Goal: Task Accomplishment & Management: Use online tool/utility

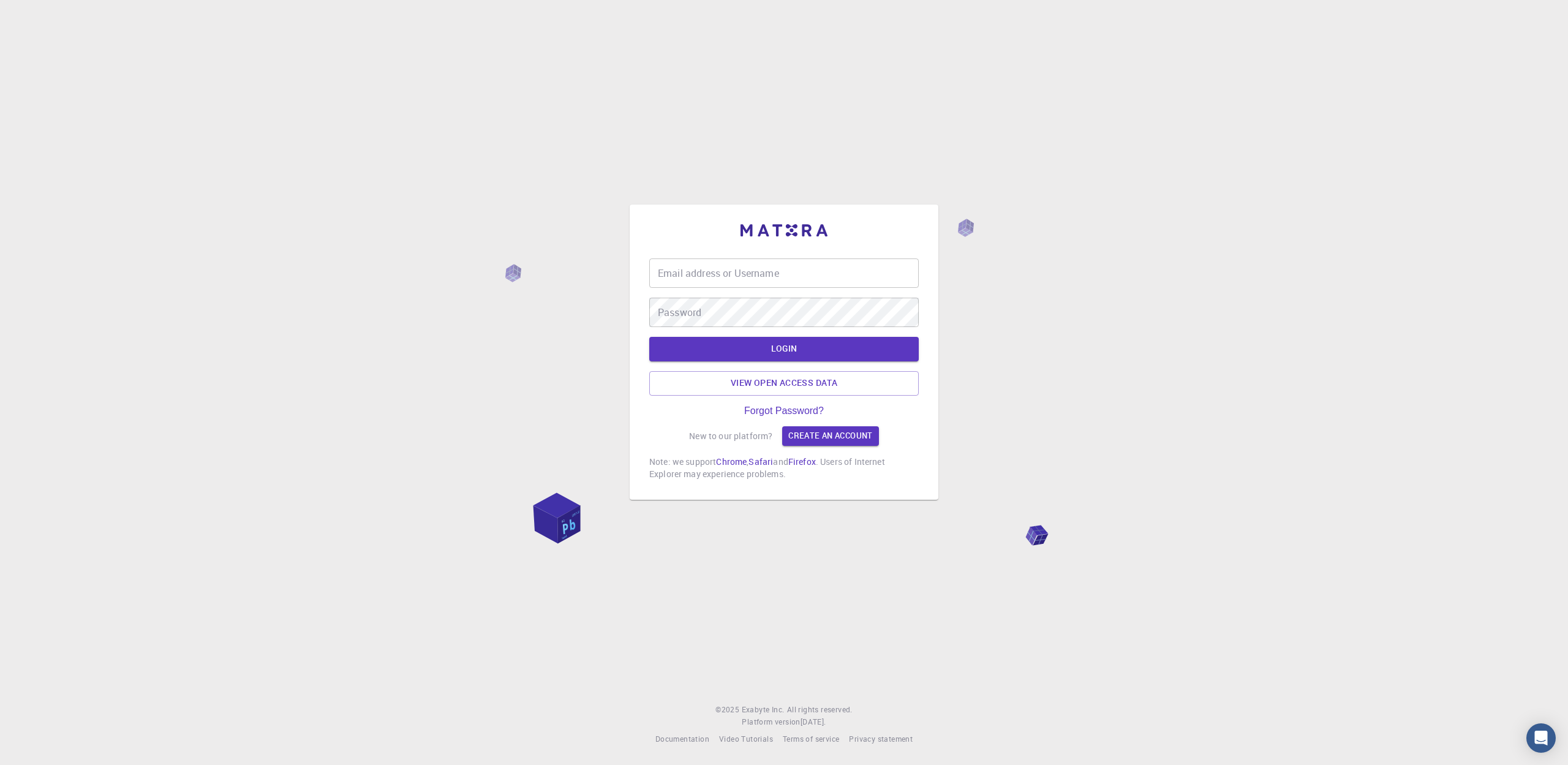
click at [807, 278] on input "Email address or Username" at bounding box center [783, 273] width 269 height 29
type input "[EMAIL_ADDRESS][DOMAIN_NAME][PERSON_NAME]"
click at [649, 337] on button "LOGIN" at bounding box center [783, 349] width 269 height 24
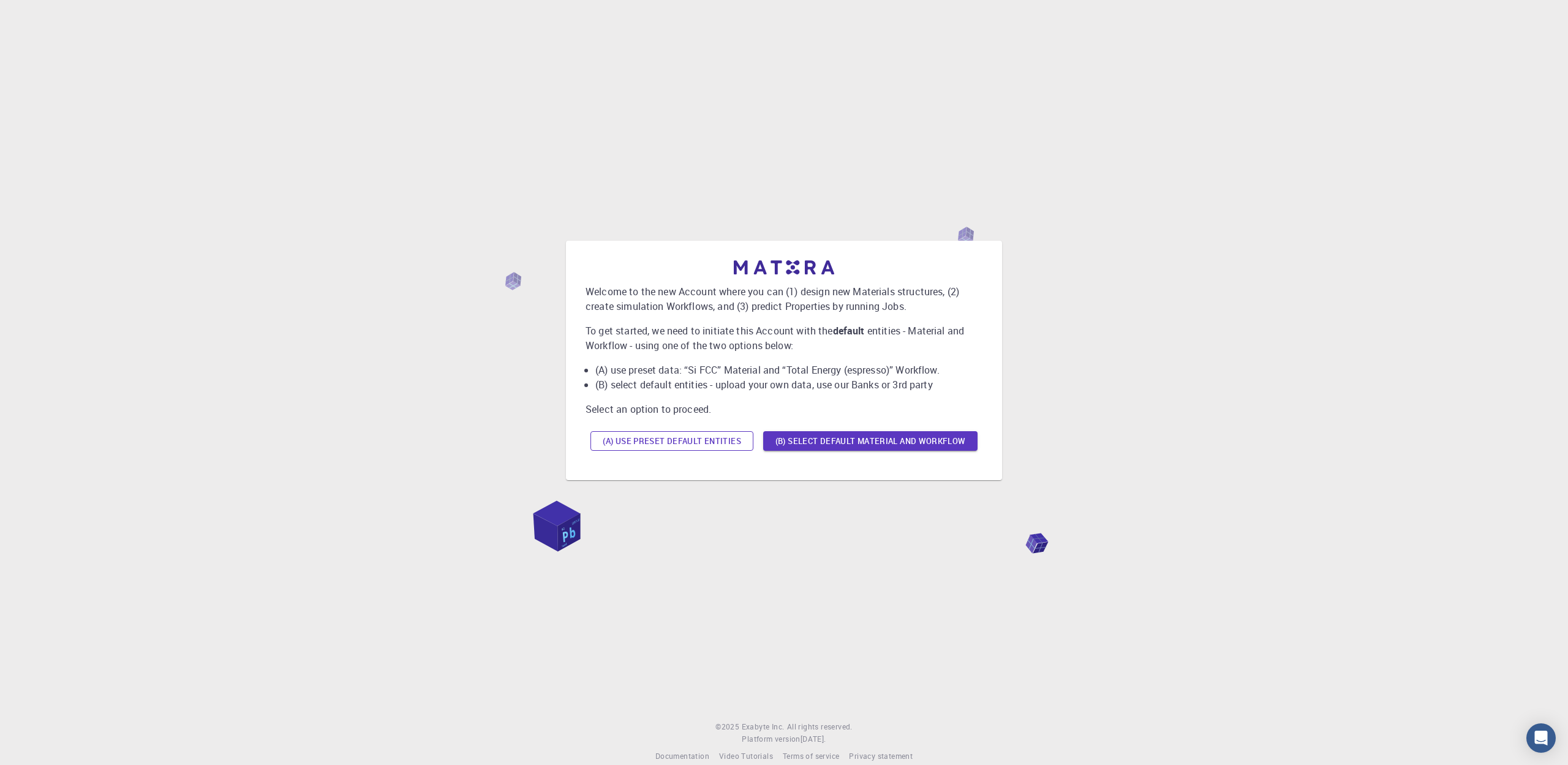
click at [690, 449] on button "(A) Use preset default entities" at bounding box center [672, 440] width 163 height 20
